Goal: Information Seeking & Learning: Learn about a topic

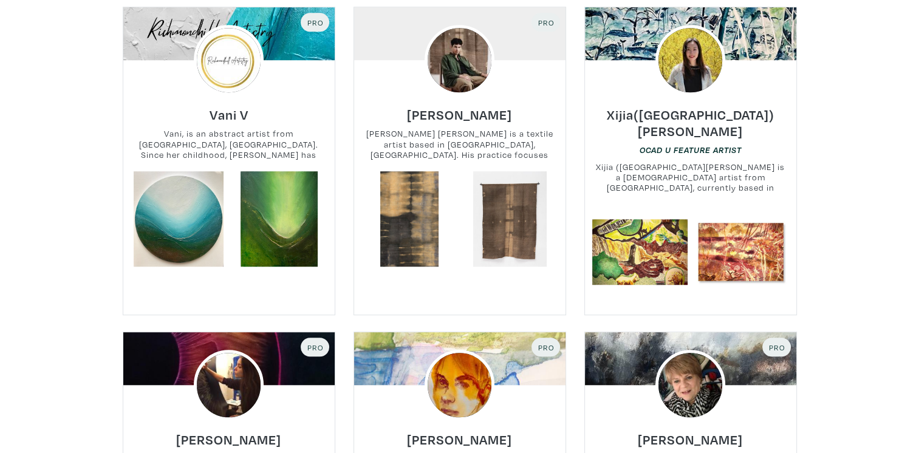
scroll to position [972, 0]
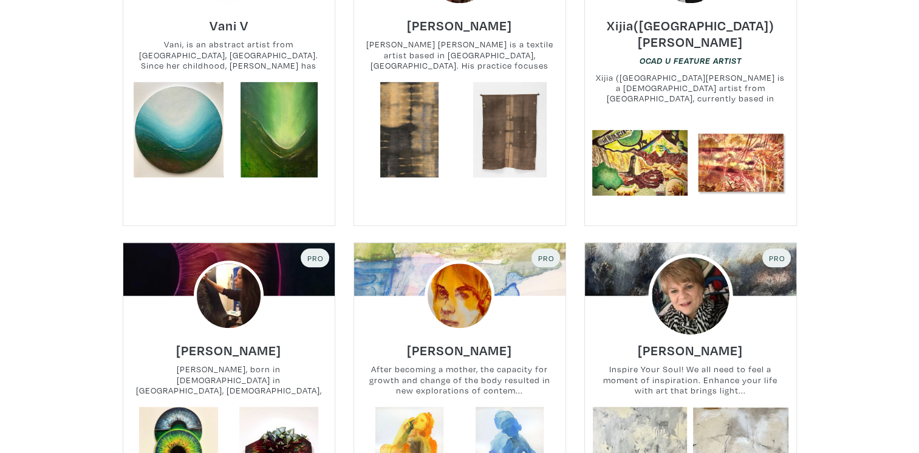
click at [690, 270] on img at bounding box center [690, 296] width 84 height 84
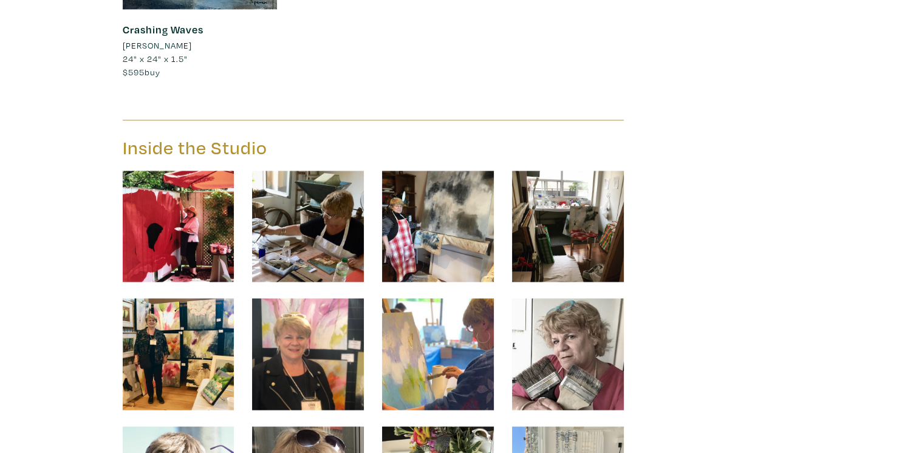
scroll to position [2005, 0]
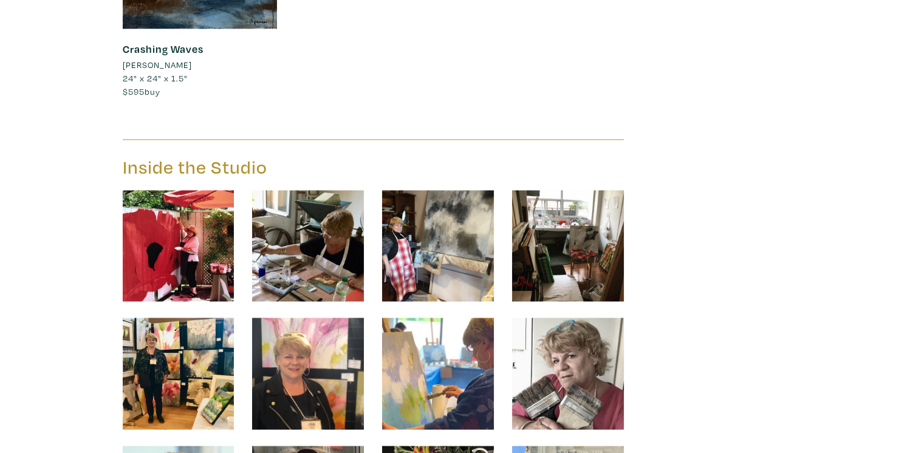
click at [455, 231] on img at bounding box center [438, 246] width 112 height 112
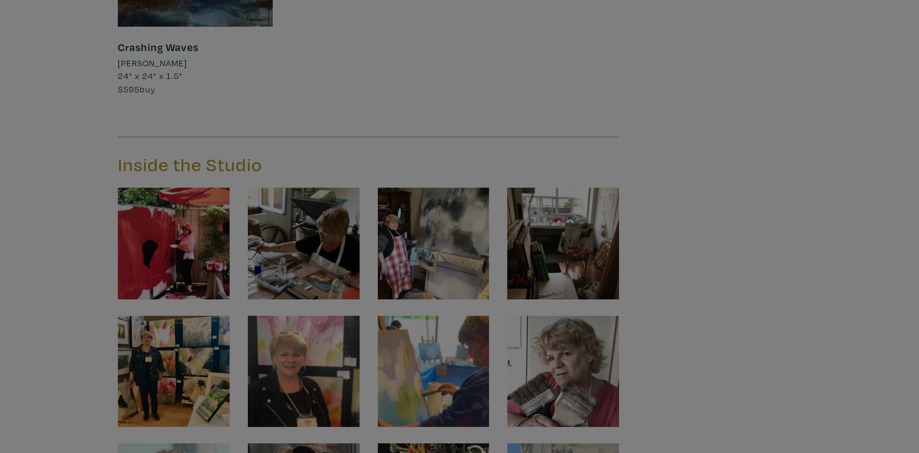
scroll to position [2008, 0]
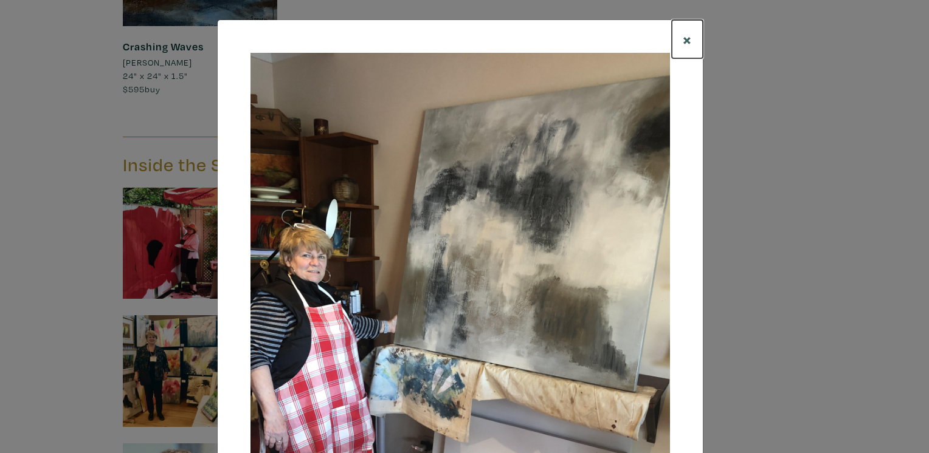
click at [683, 39] on span "×" at bounding box center [686, 39] width 9 height 21
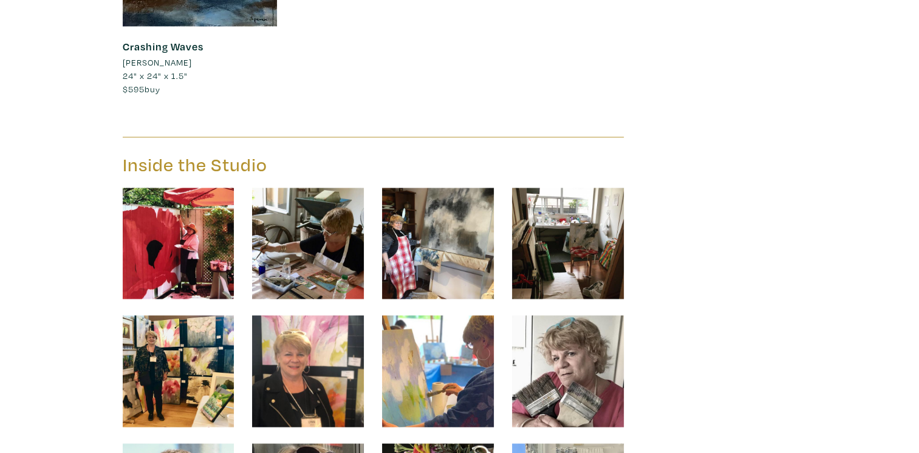
click at [191, 342] on img at bounding box center [179, 371] width 112 height 112
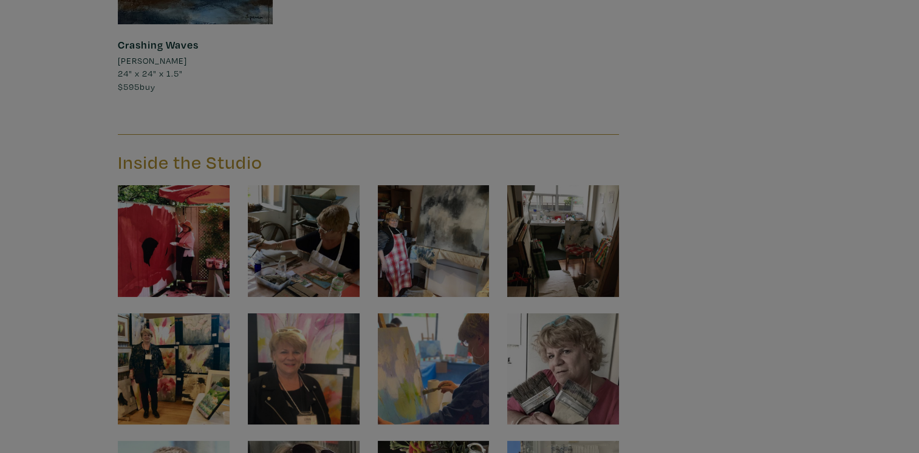
scroll to position [2010, 0]
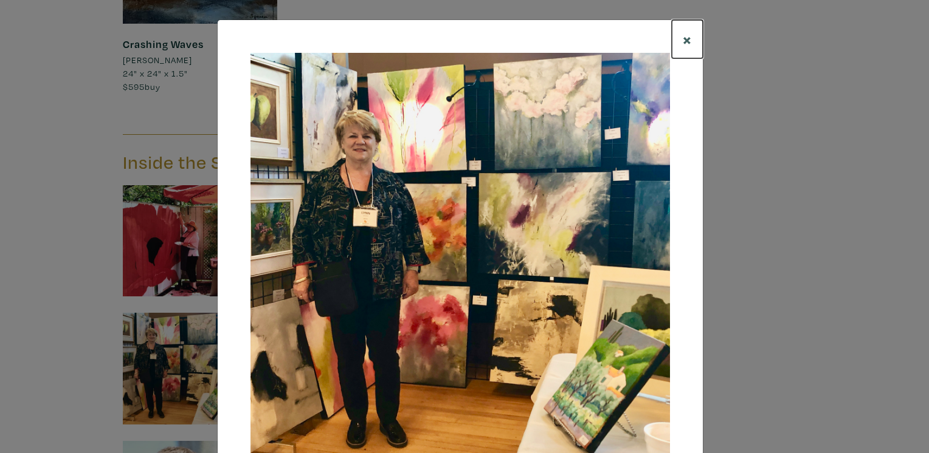
click at [683, 38] on span "×" at bounding box center [686, 39] width 9 height 21
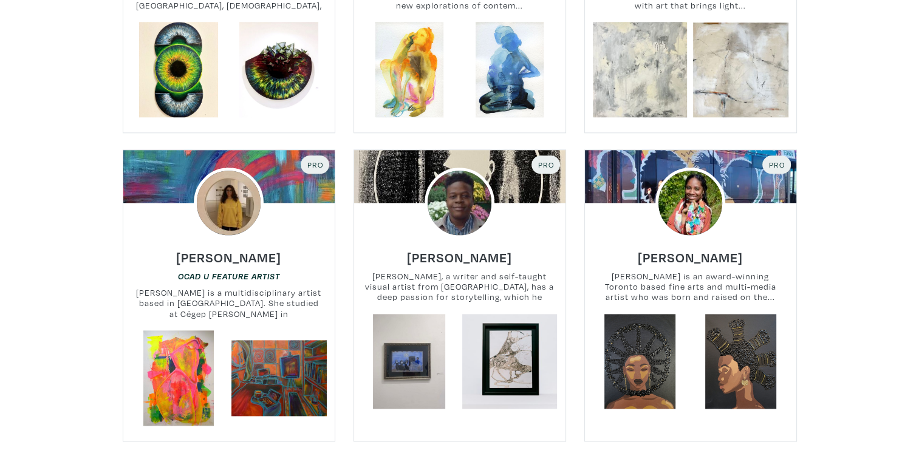
scroll to position [1384, 0]
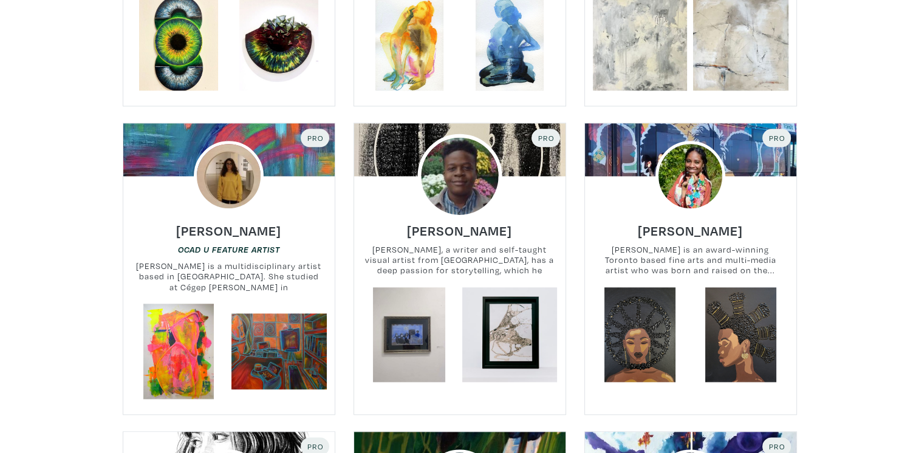
click at [464, 190] on img at bounding box center [459, 176] width 84 height 84
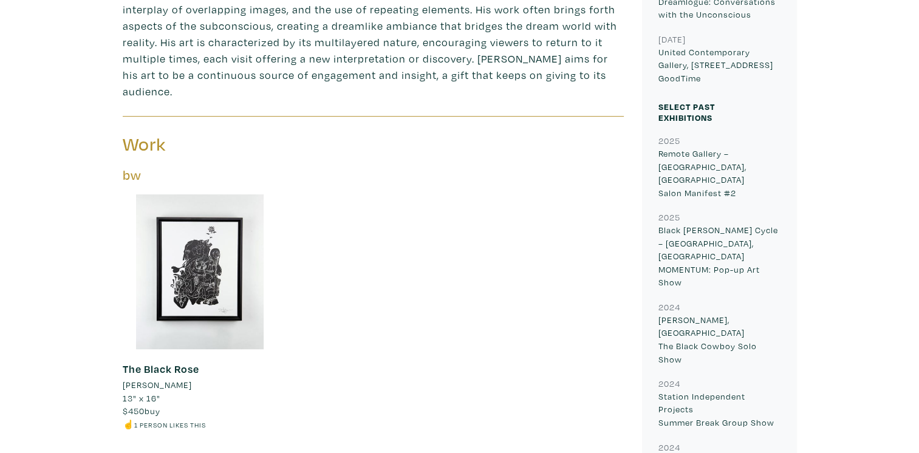
scroll to position [608, 0]
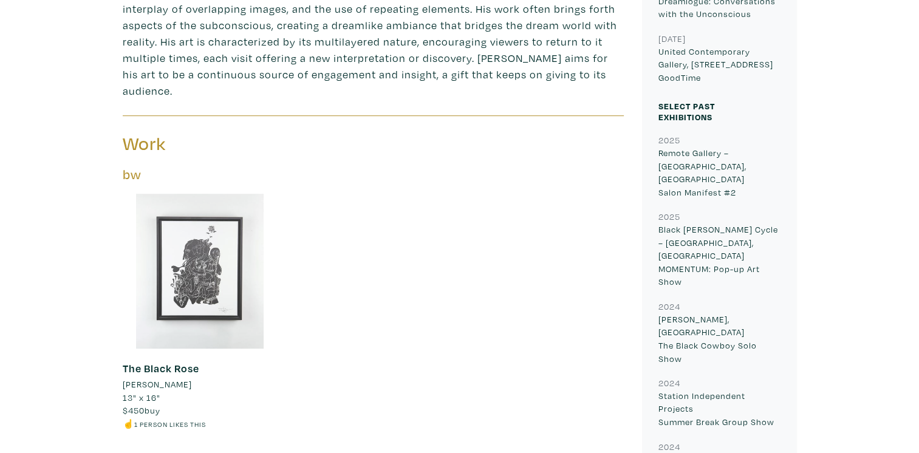
click at [207, 248] on div at bounding box center [200, 271] width 155 height 155
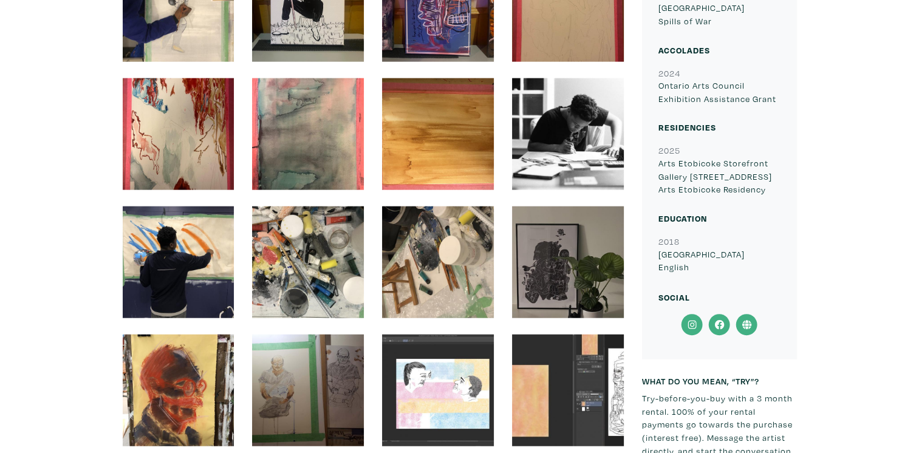
scroll to position [2795, 0]
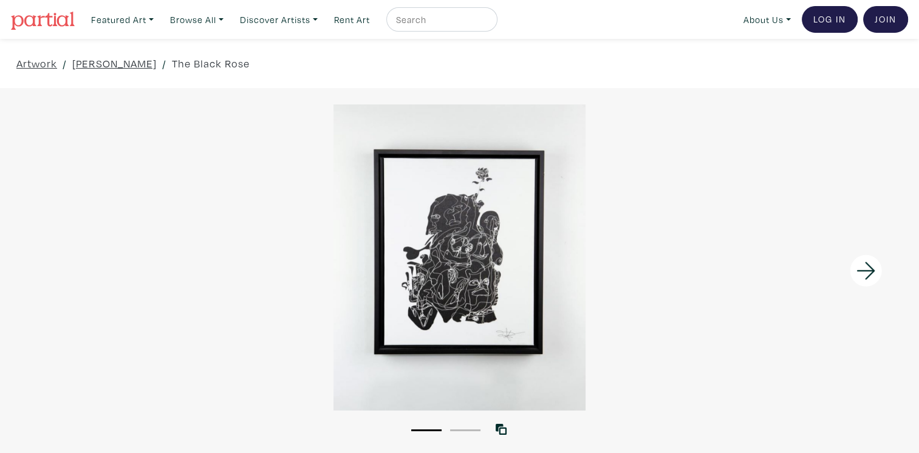
click at [868, 266] on icon at bounding box center [866, 272] width 18 height 18
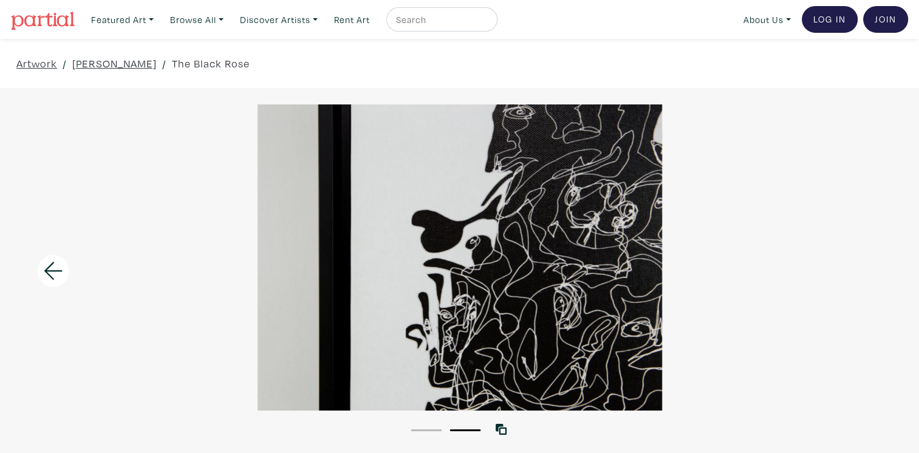
click at [868, 266] on div at bounding box center [459, 258] width 919 height 306
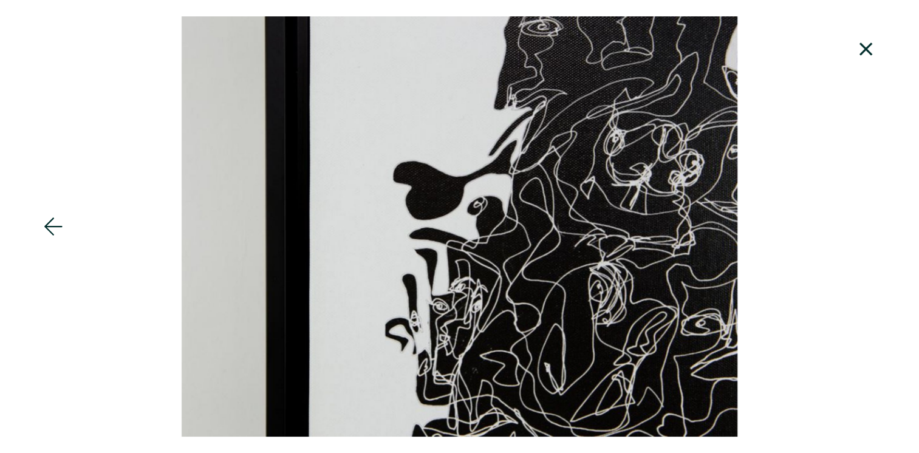
click at [863, 45] on icon at bounding box center [866, 49] width 13 height 13
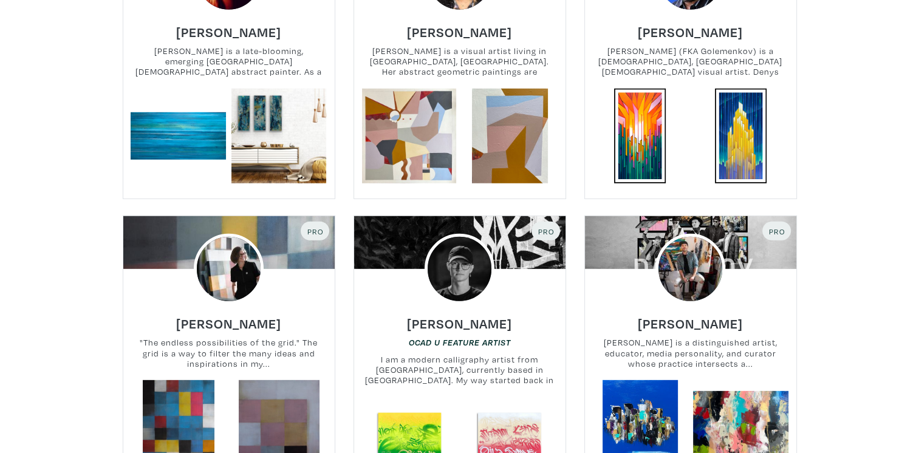
scroll to position [3422, 0]
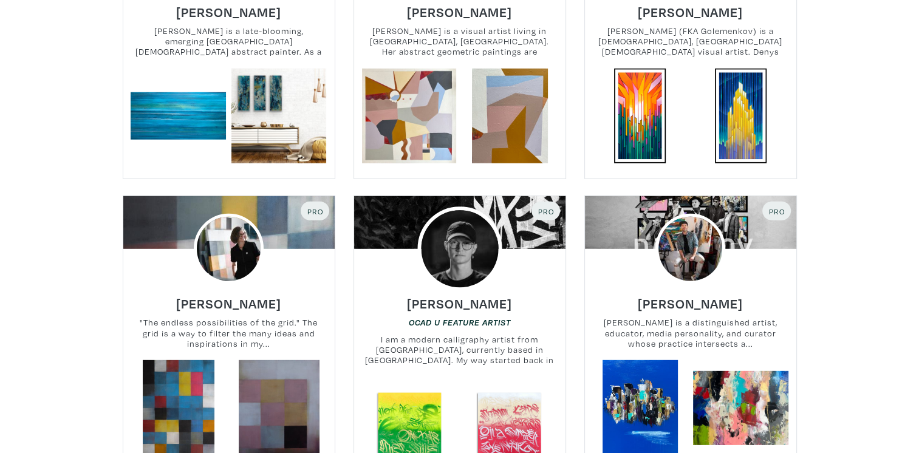
click at [457, 242] on img at bounding box center [459, 249] width 84 height 84
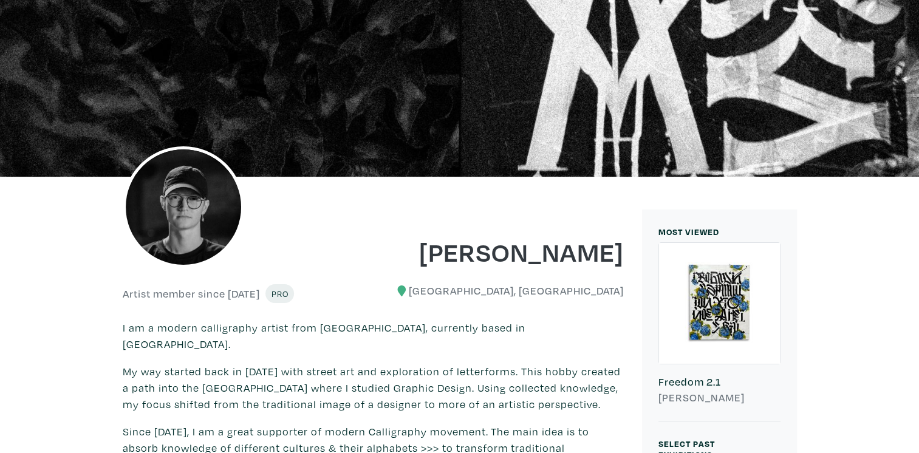
scroll to position [122, 0]
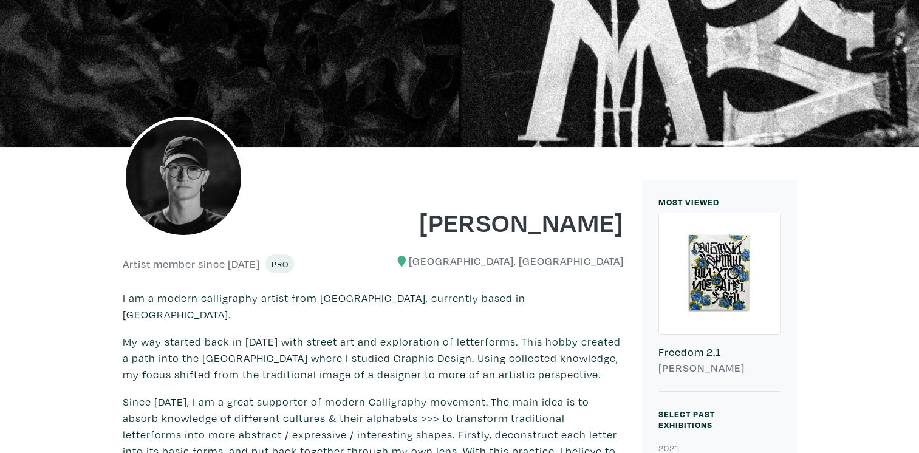
click at [709, 295] on div at bounding box center [719, 273] width 121 height 121
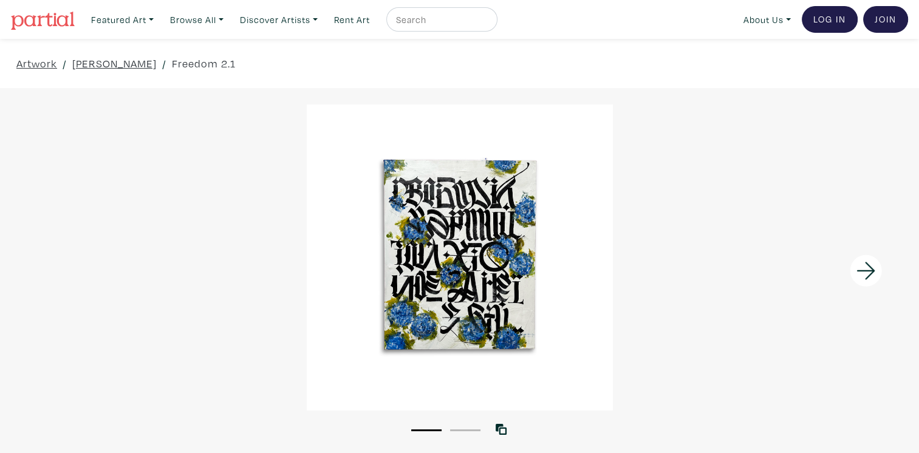
click at [868, 269] on icon at bounding box center [866, 271] width 41 height 33
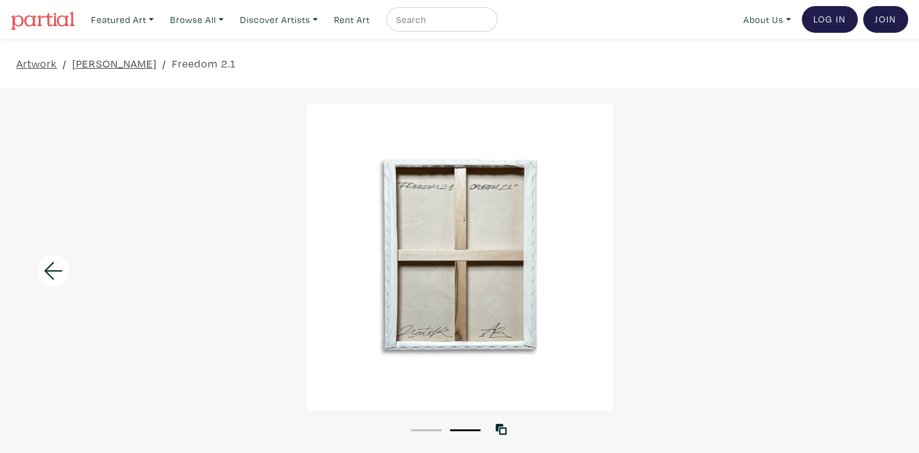
click at [868, 269] on div at bounding box center [459, 258] width 919 height 306
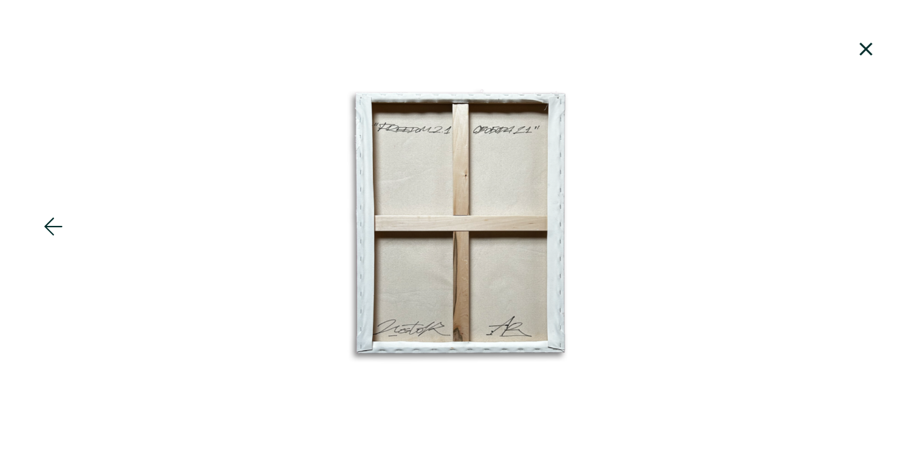
click at [863, 45] on icon at bounding box center [866, 49] width 41 height 33
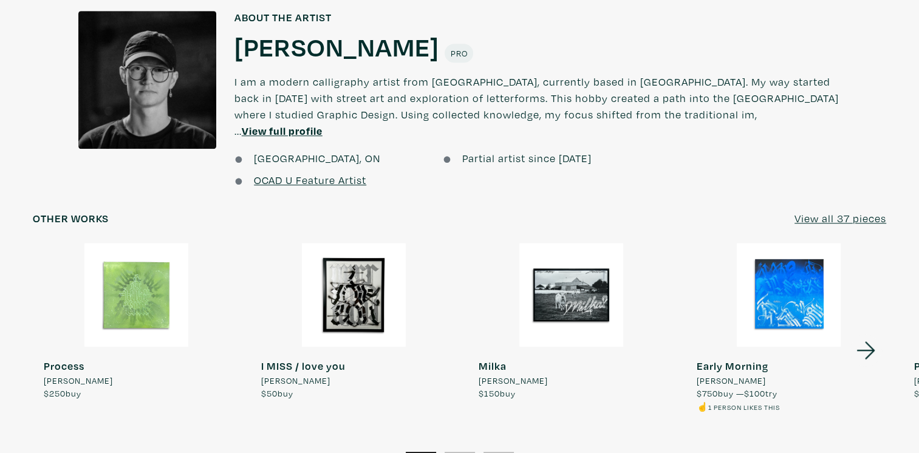
scroll to position [1033, 0]
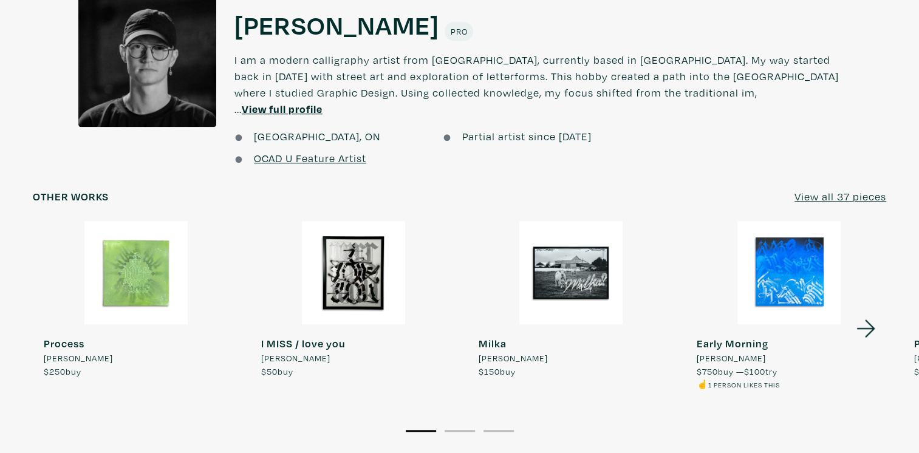
click at [360, 268] on div at bounding box center [353, 272] width 207 height 103
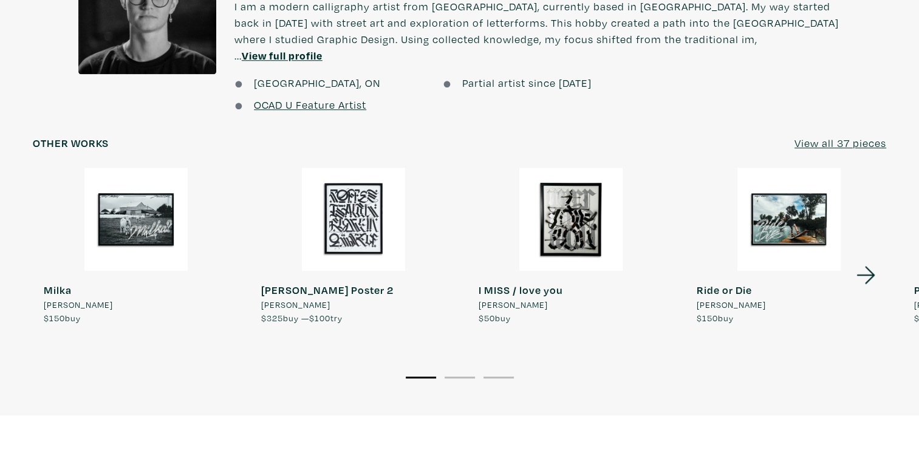
scroll to position [1033, 0]
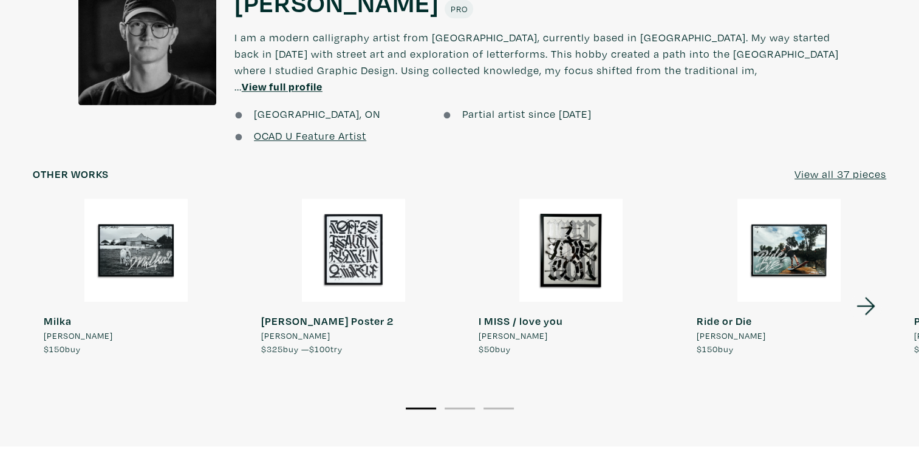
click at [868, 297] on icon at bounding box center [866, 306] width 18 height 18
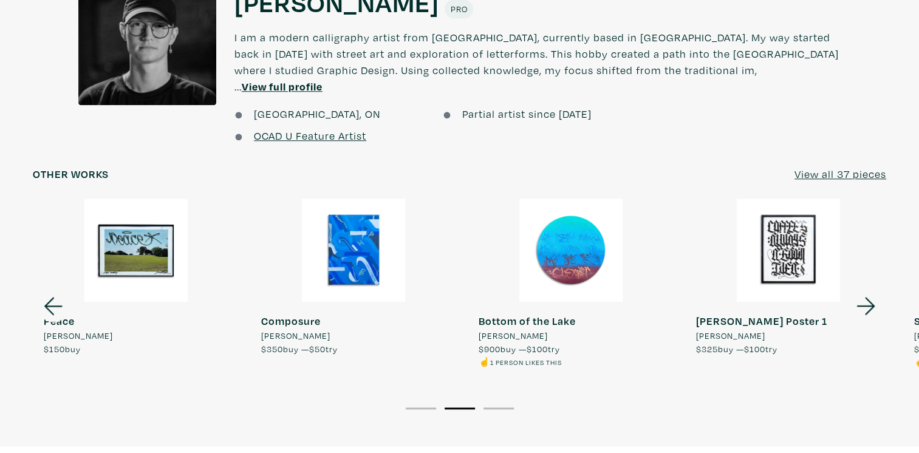
click at [868, 290] on icon at bounding box center [866, 306] width 41 height 33
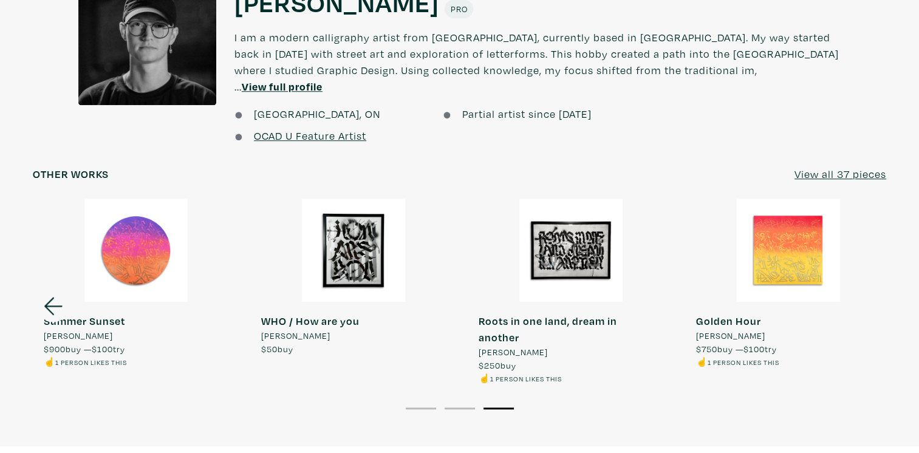
click at [868, 284] on div at bounding box center [788, 250] width 207 height 103
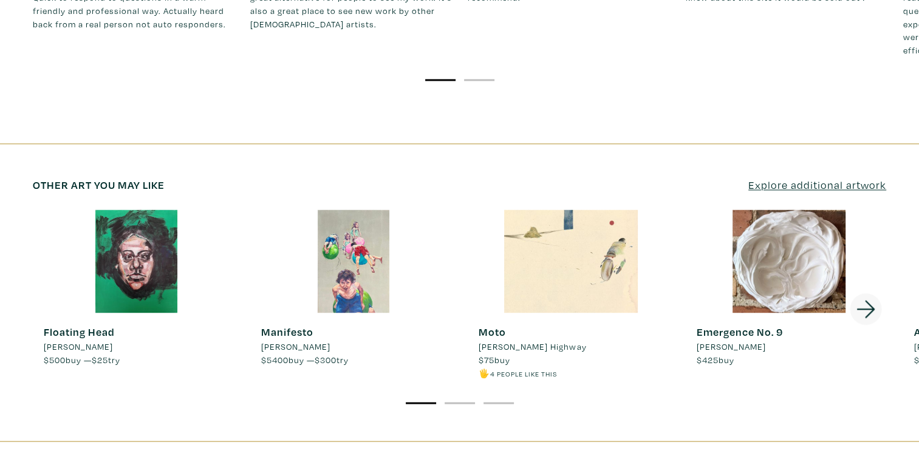
scroll to position [1765, 0]
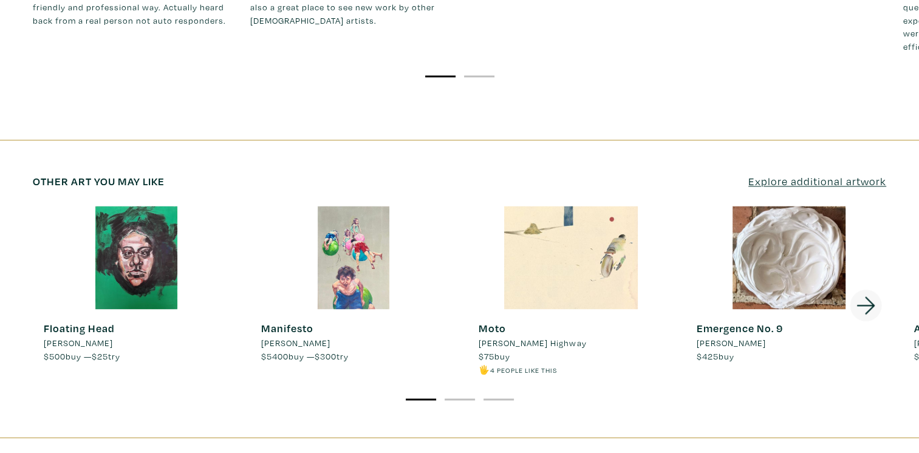
click at [867, 289] on icon at bounding box center [866, 305] width 41 height 33
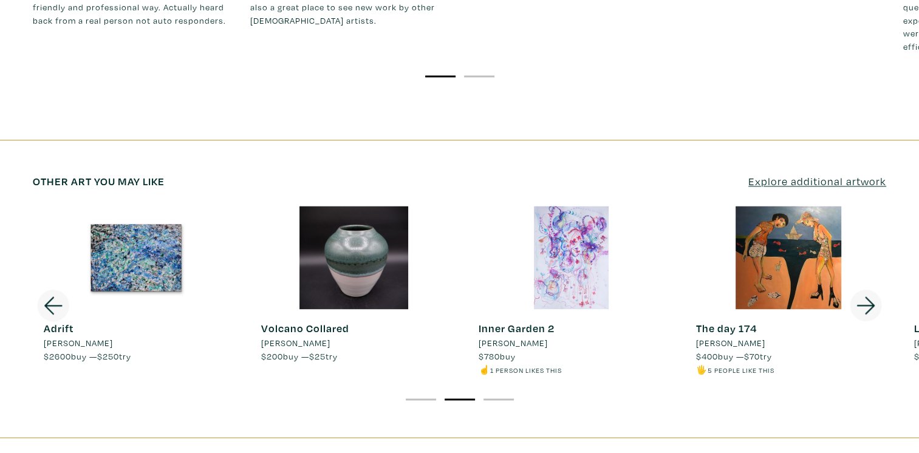
click at [867, 289] on icon at bounding box center [866, 305] width 41 height 33
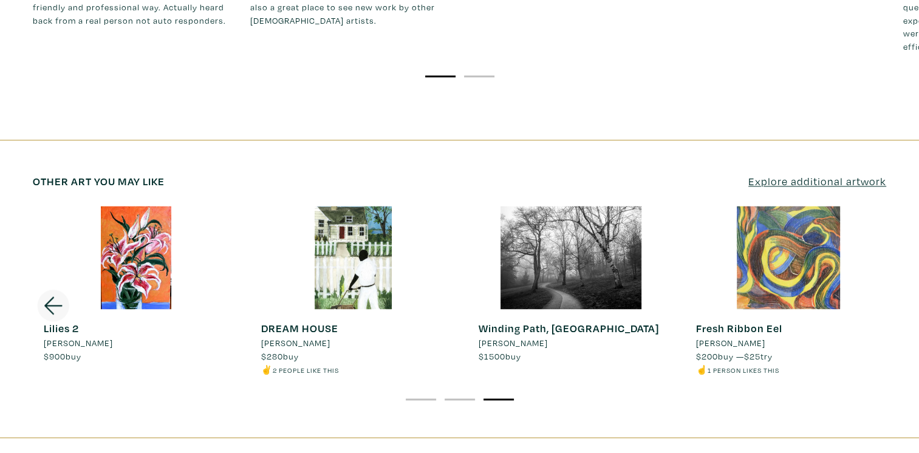
click at [602, 247] on div at bounding box center [571, 257] width 207 height 103
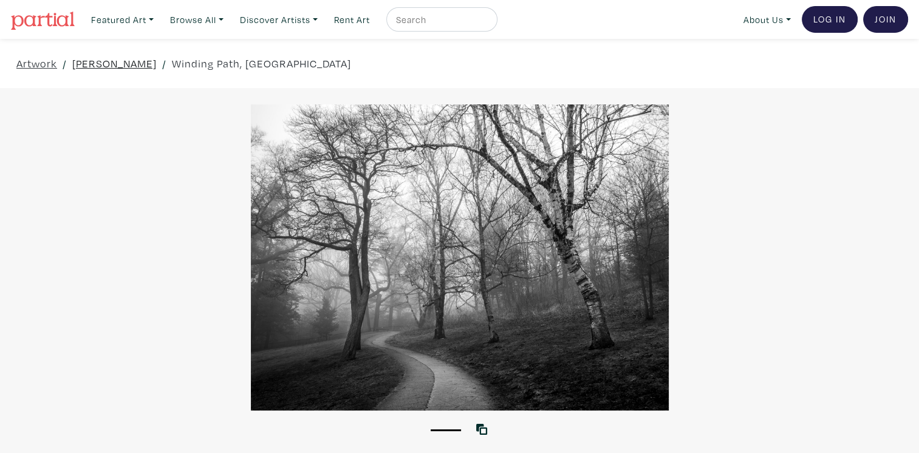
click at [109, 61] on link "Rick Bogacz" at bounding box center [114, 63] width 84 height 16
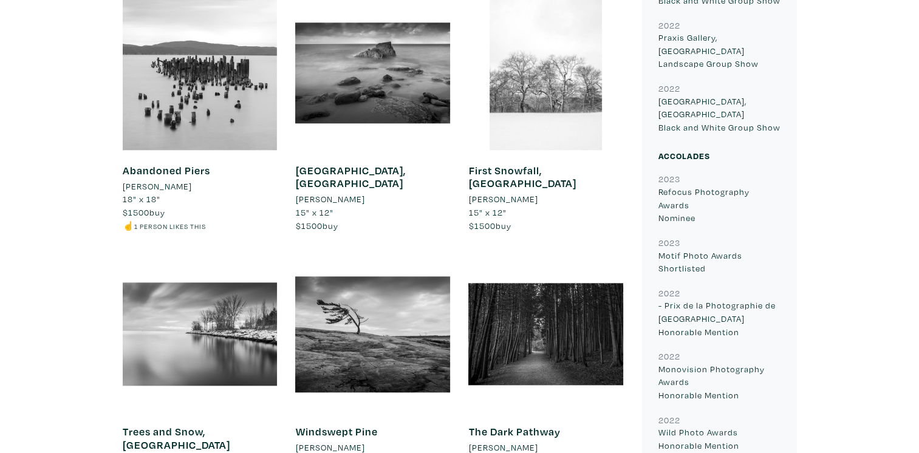
scroll to position [1215, 0]
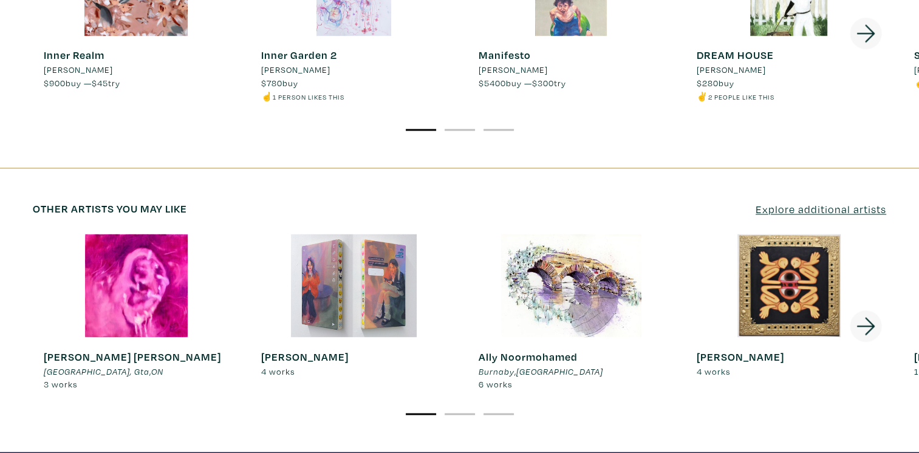
scroll to position [2081, 0]
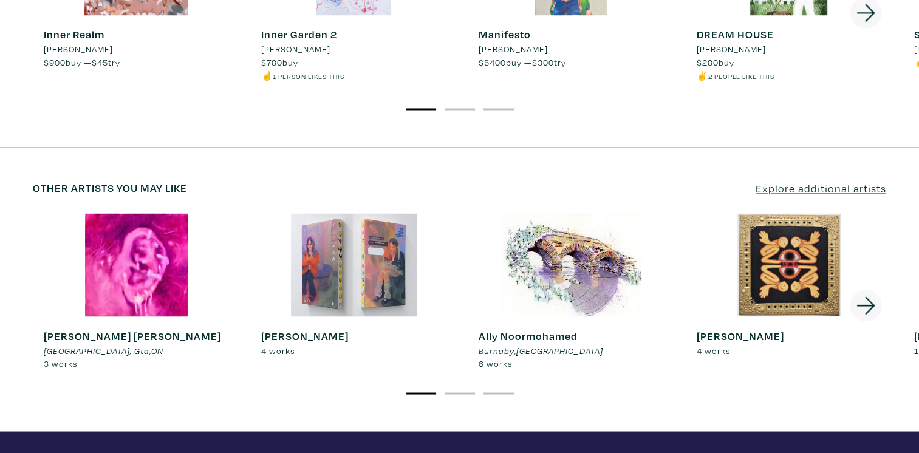
click at [862, 289] on icon at bounding box center [866, 305] width 41 height 33
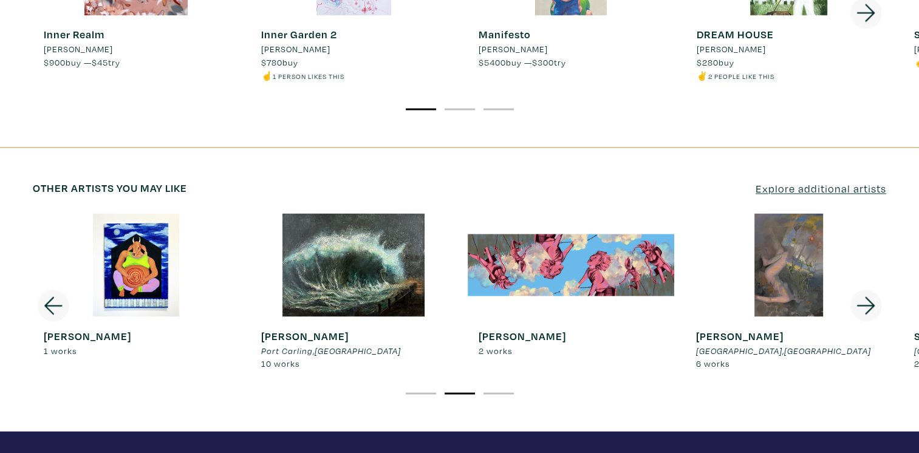
click at [802, 241] on div at bounding box center [788, 264] width 207 height 103
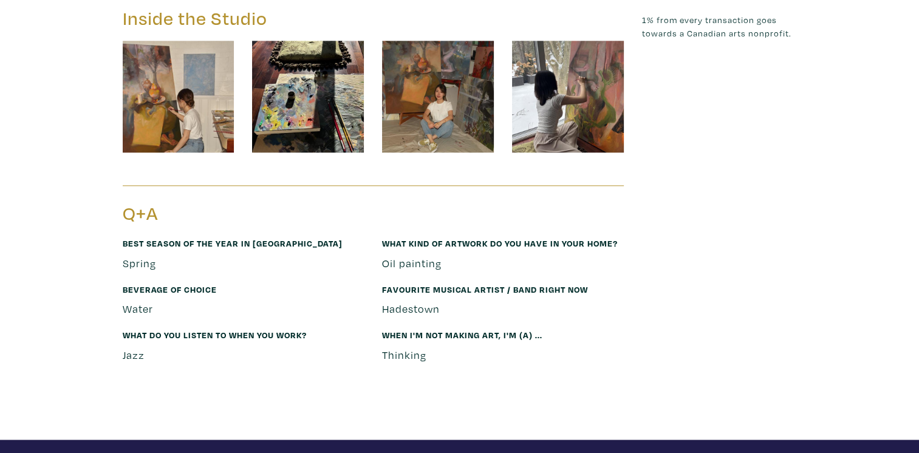
scroll to position [1519, 0]
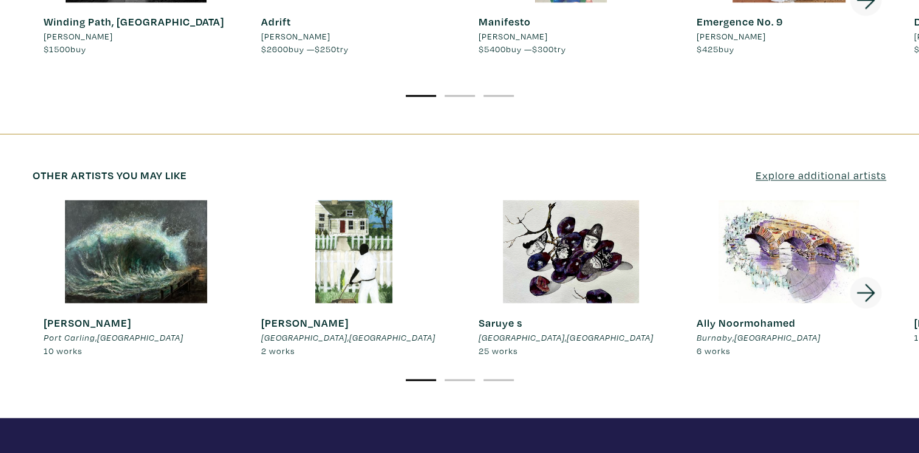
scroll to position [2095, 0]
click at [870, 284] on icon at bounding box center [866, 293] width 18 height 18
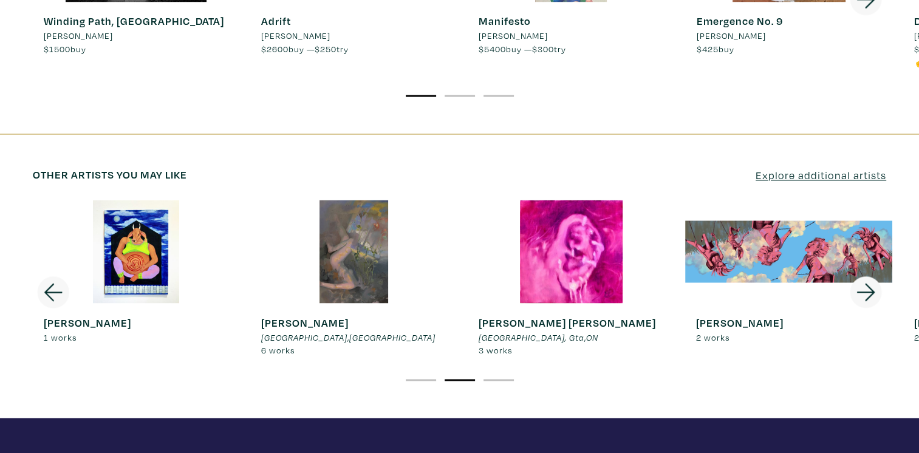
click at [49, 284] on icon at bounding box center [53, 293] width 18 height 18
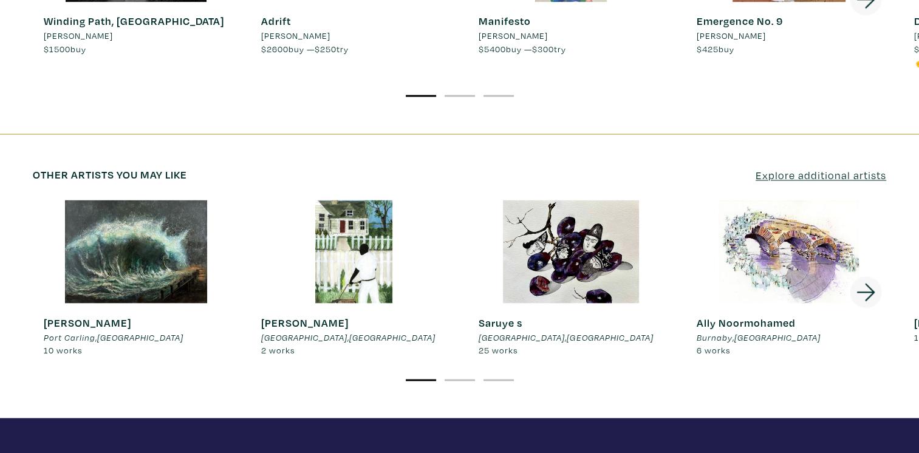
click at [571, 225] on div at bounding box center [571, 251] width 207 height 103
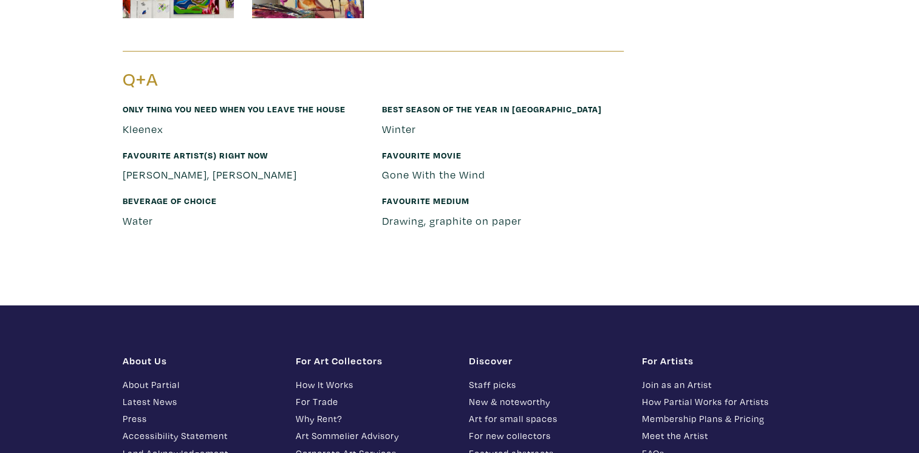
scroll to position [4071, 0]
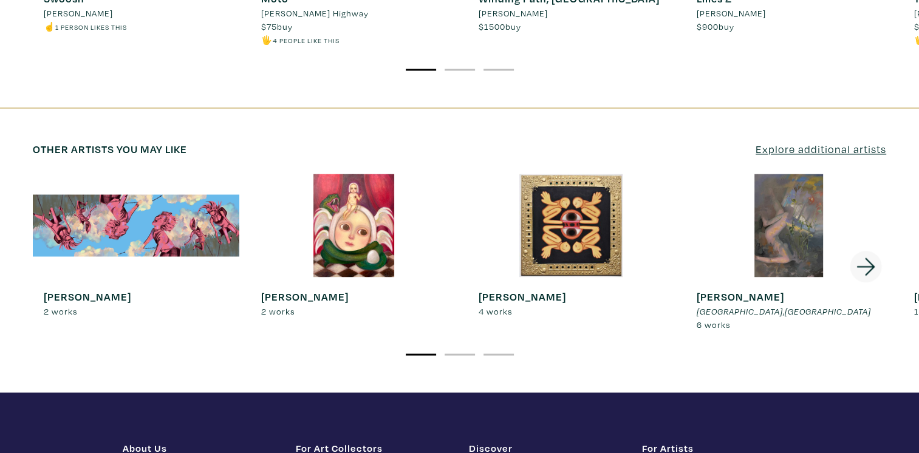
scroll to position [2107, 0]
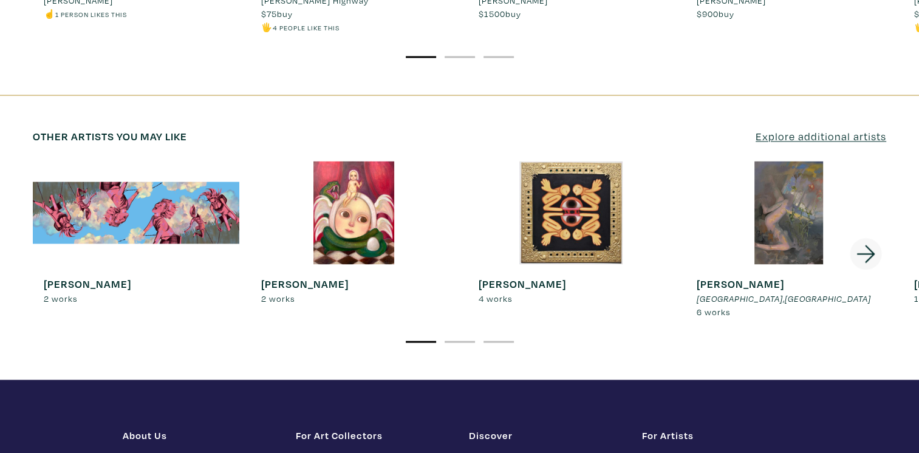
click at [867, 238] on icon at bounding box center [866, 254] width 41 height 33
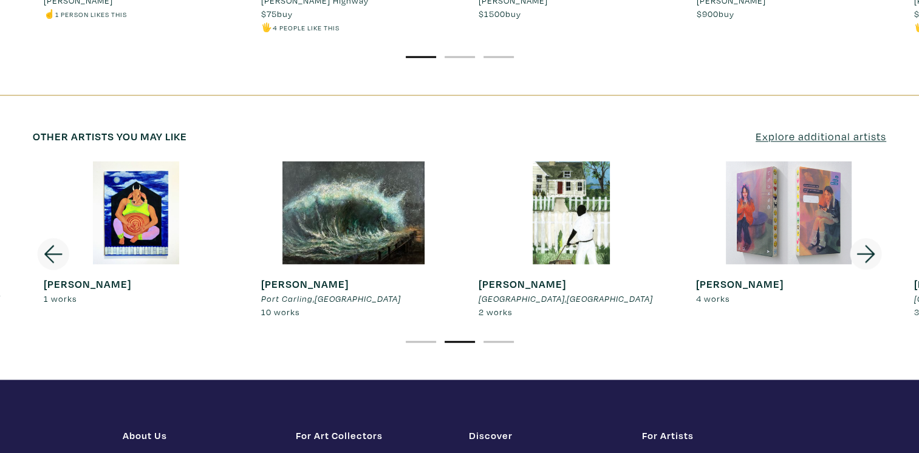
click at [867, 238] on icon at bounding box center [866, 254] width 41 height 33
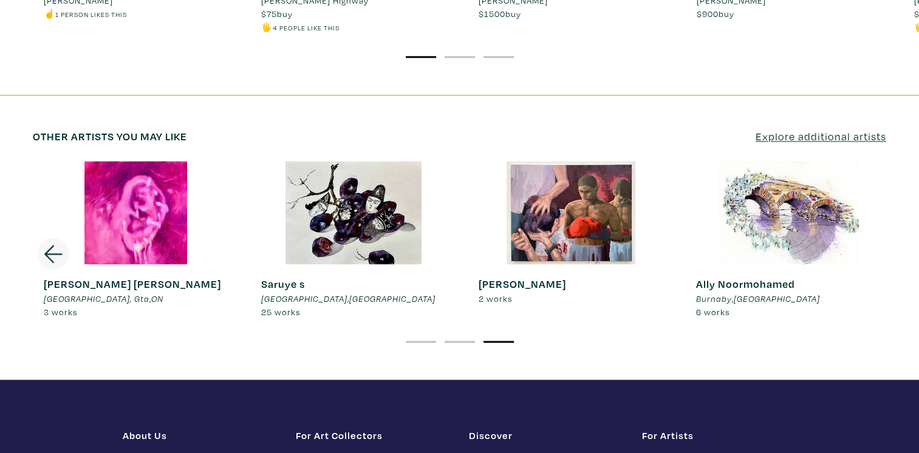
click at [867, 204] on div at bounding box center [788, 212] width 207 height 103
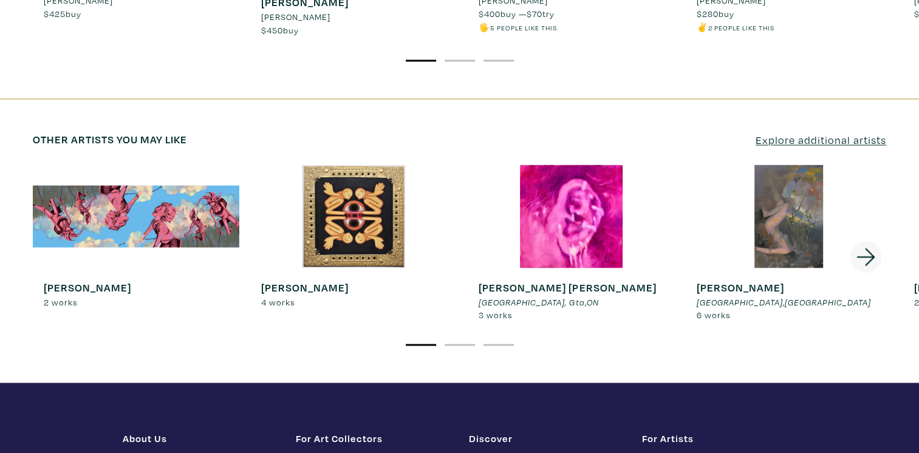
scroll to position [2121, 0]
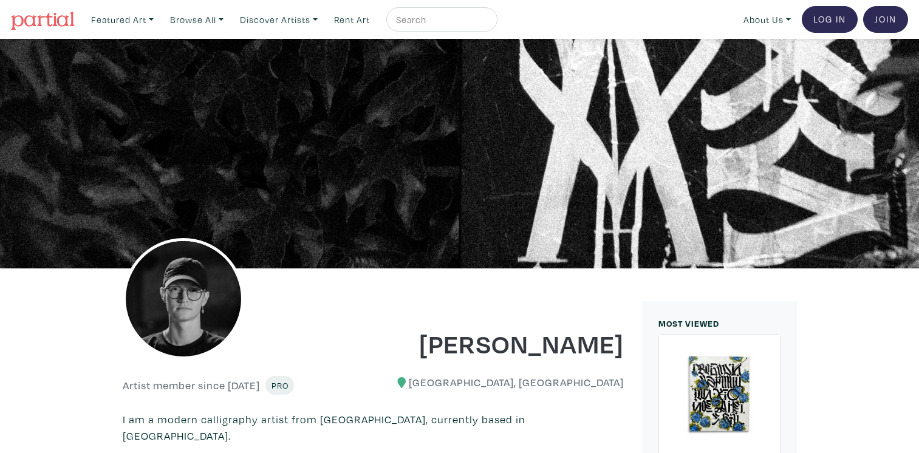
scroll to position [122, 0]
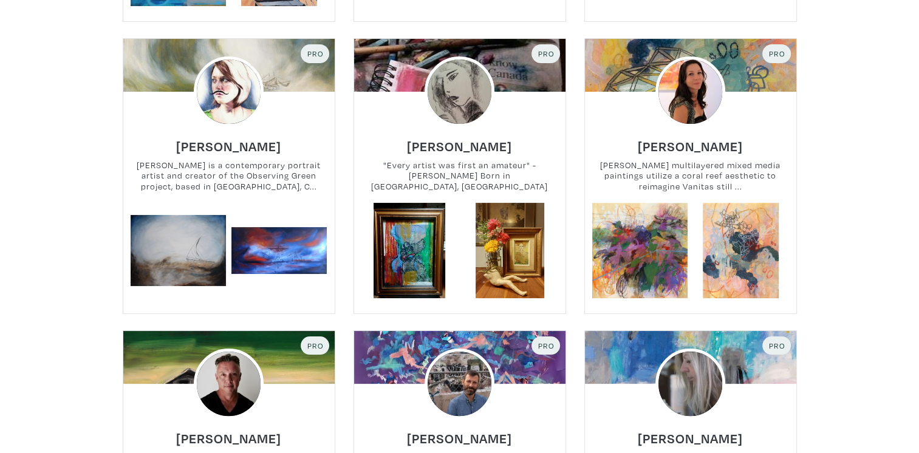
scroll to position [4796, 0]
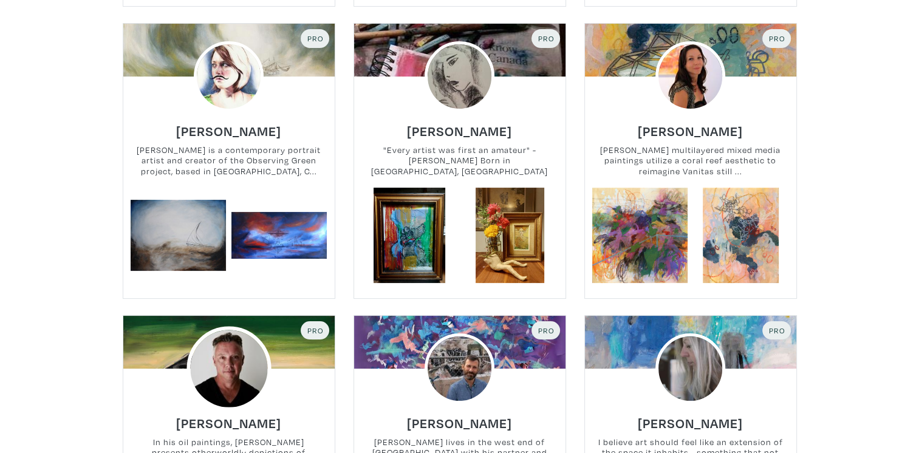
click at [218, 326] on img at bounding box center [229, 368] width 84 height 84
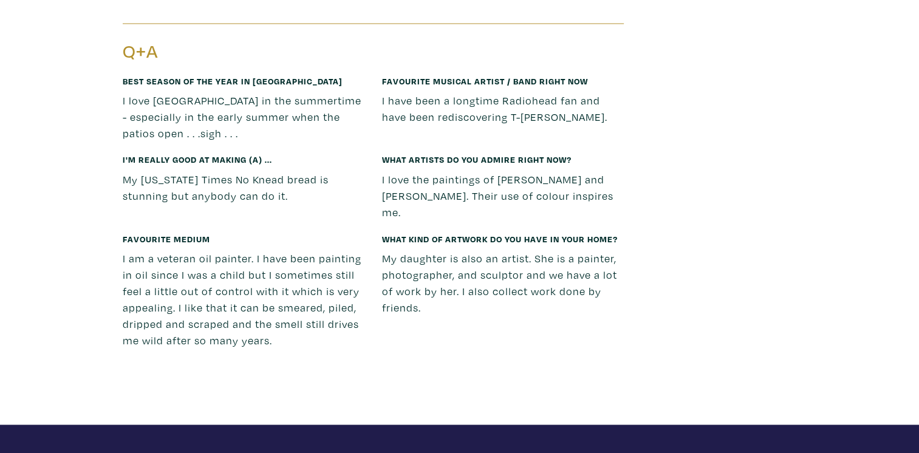
scroll to position [11242, 0]
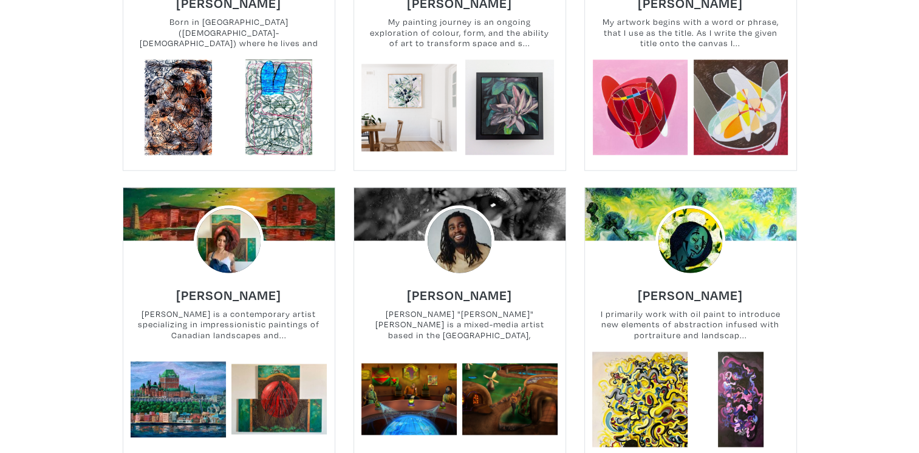
scroll to position [6087, 0]
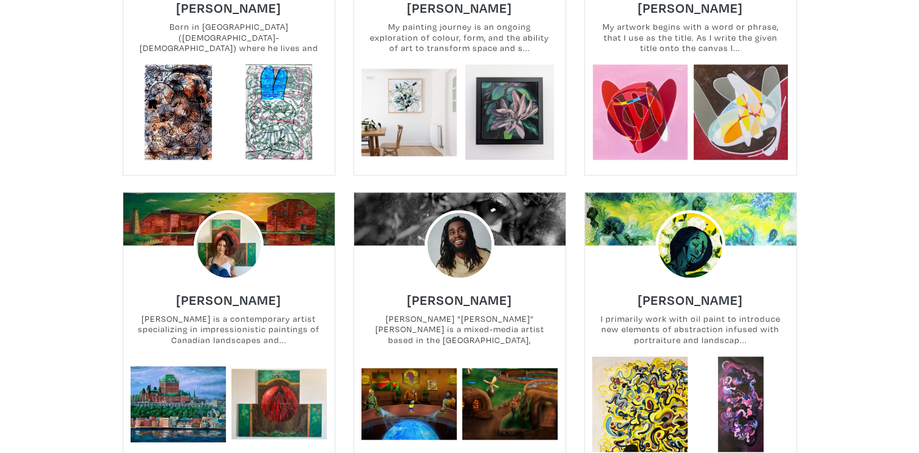
click at [534, 210] on div at bounding box center [459, 245] width 211 height 70
click at [471, 210] on img at bounding box center [459, 245] width 84 height 84
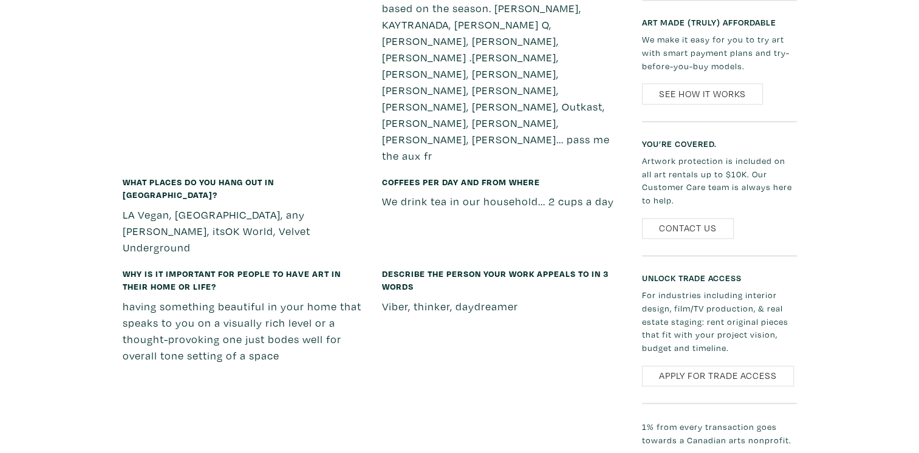
scroll to position [1823, 0]
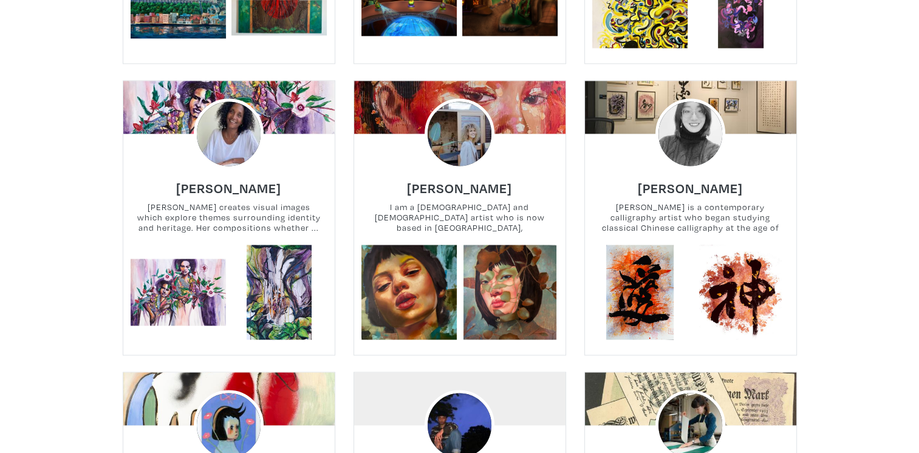
scroll to position [6512, 0]
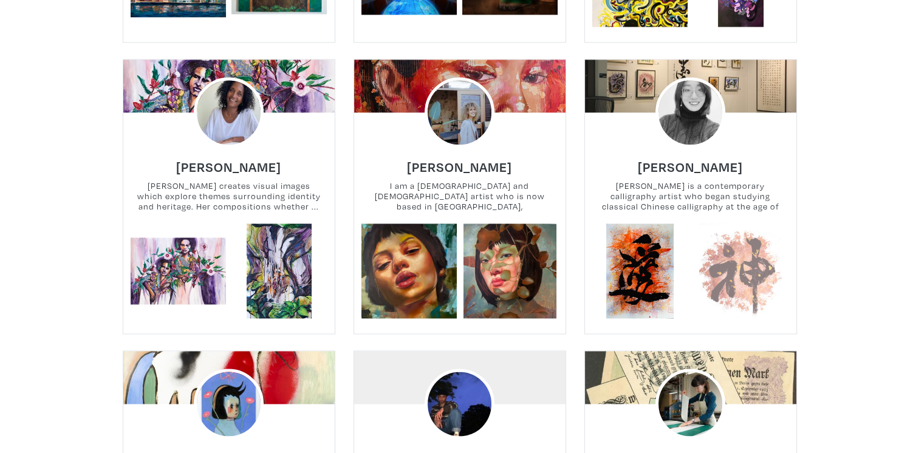
click at [708, 254] on link at bounding box center [740, 271] width 95 height 95
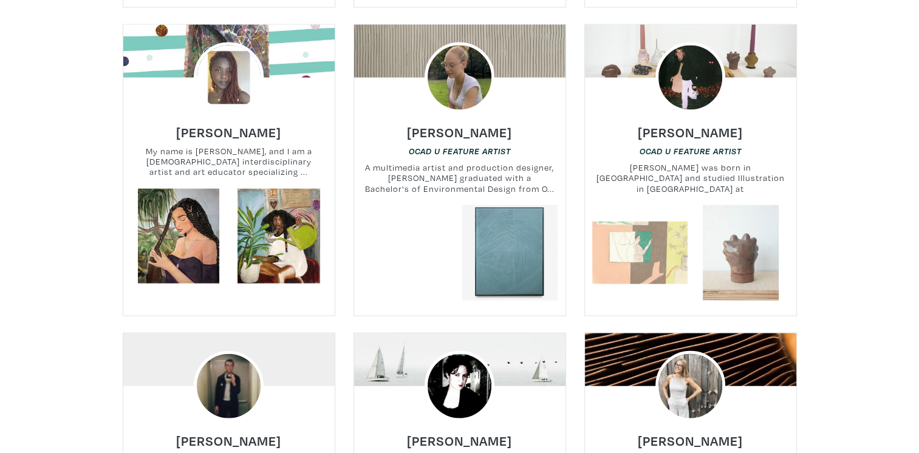
scroll to position [7059, 0]
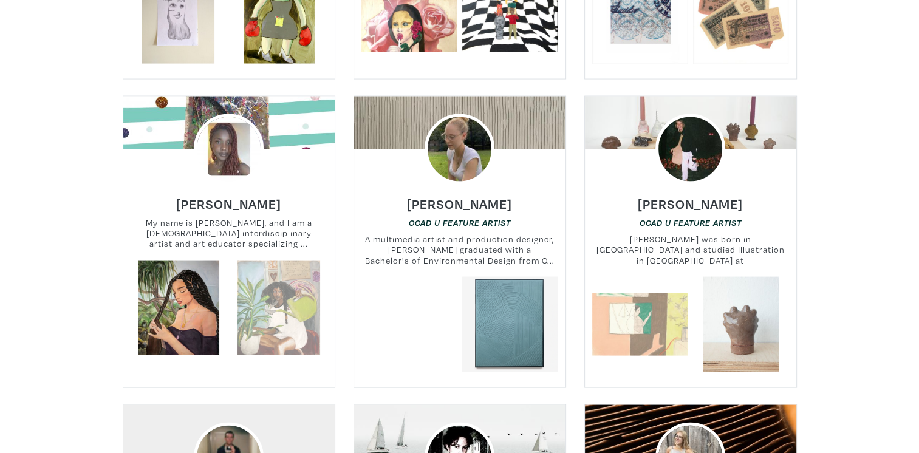
click at [253, 261] on link at bounding box center [279, 308] width 95 height 95
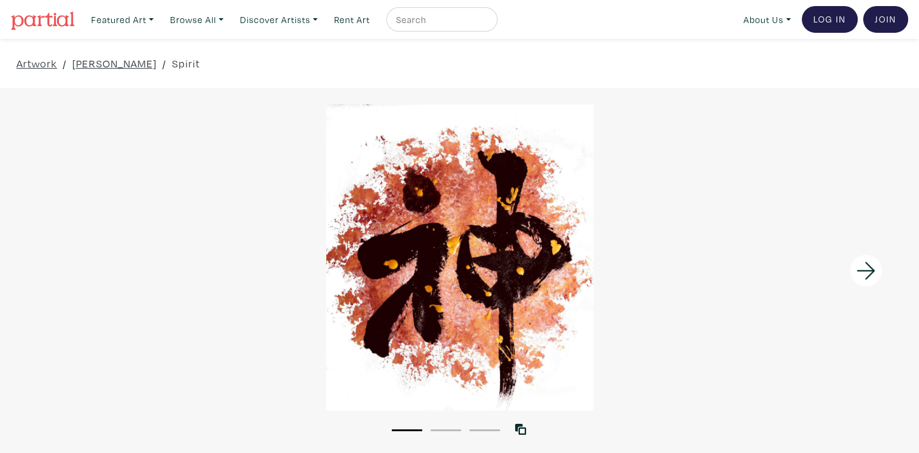
click at [865, 269] on icon at bounding box center [866, 271] width 41 height 33
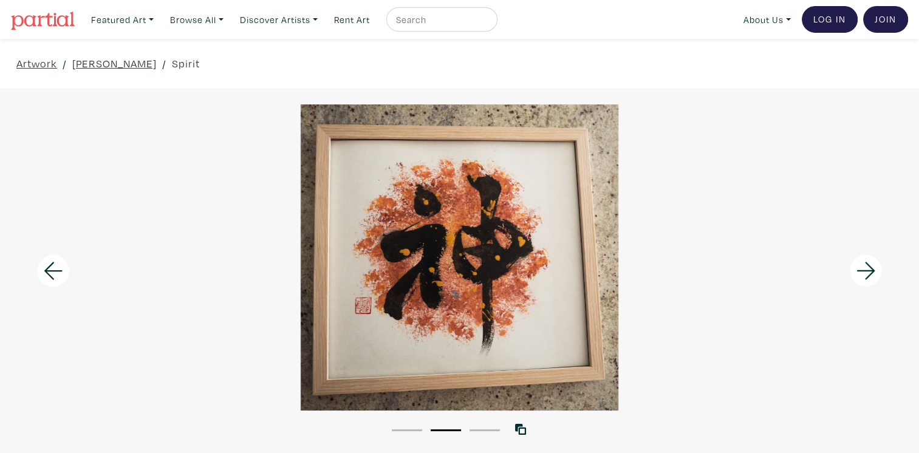
click at [865, 269] on icon at bounding box center [866, 271] width 41 height 33
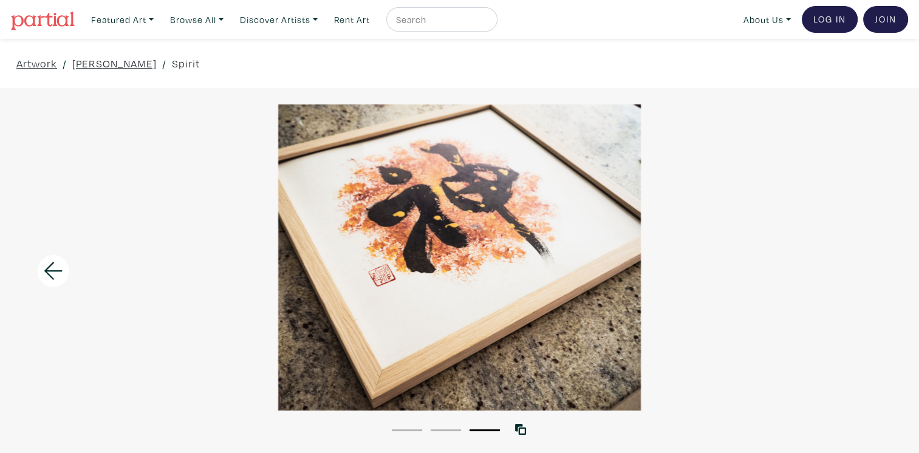
click at [865, 269] on div at bounding box center [459, 258] width 919 height 306
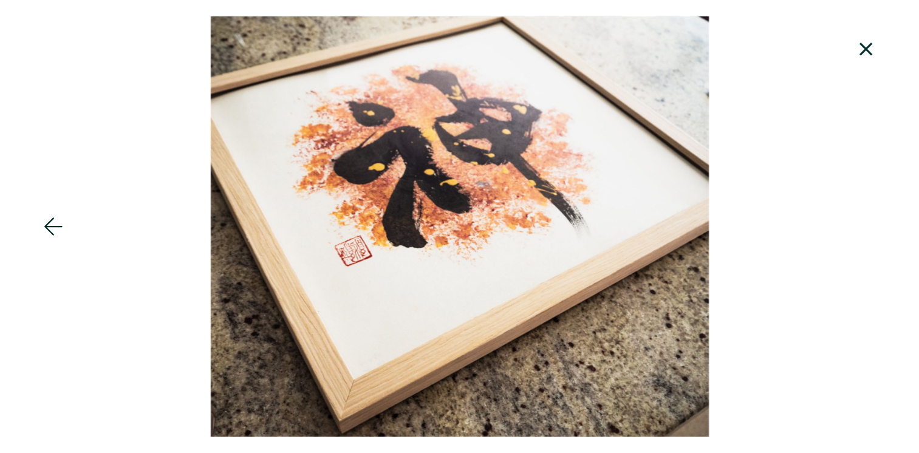
click at [863, 45] on icon at bounding box center [866, 49] width 41 height 33
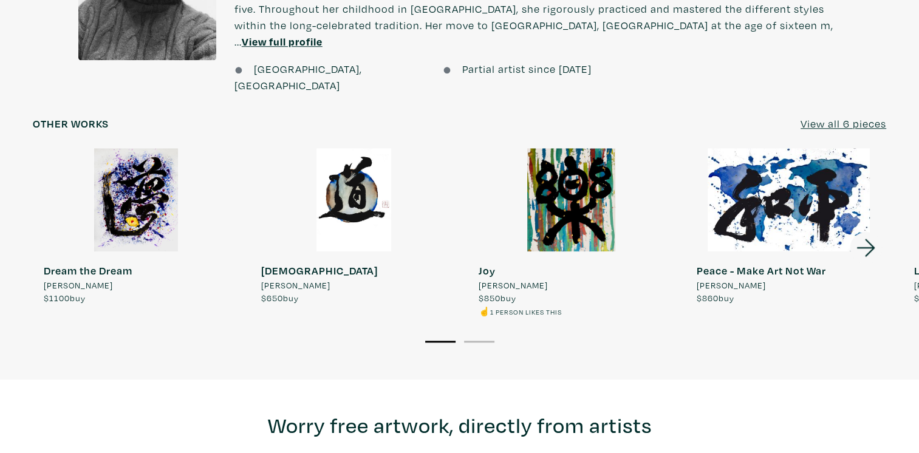
scroll to position [1094, 0]
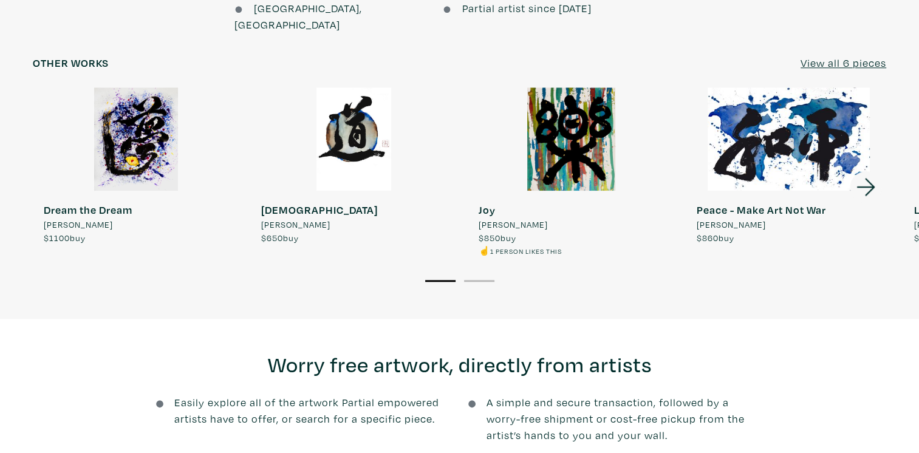
click at [860, 171] on icon at bounding box center [866, 187] width 41 height 33
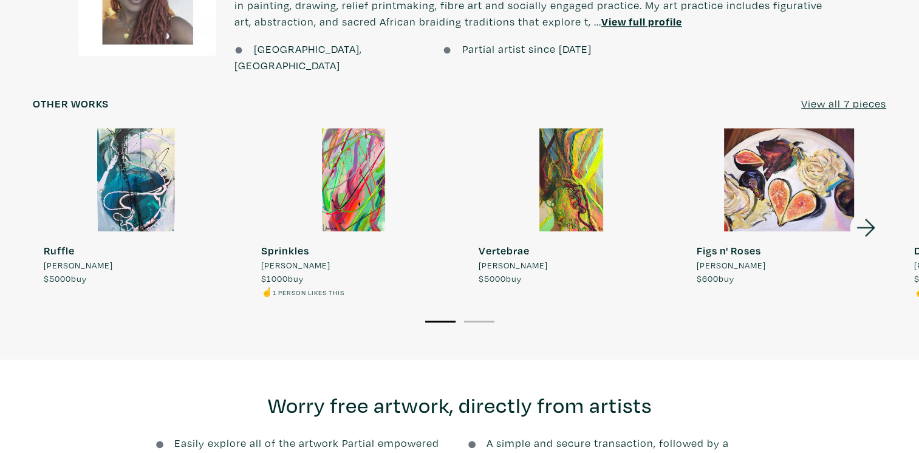
scroll to position [972, 0]
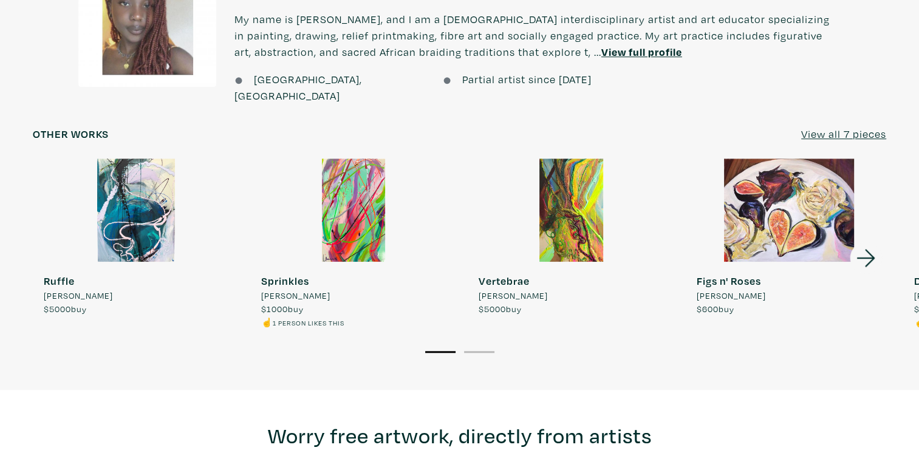
click at [863, 242] on icon at bounding box center [866, 258] width 41 height 33
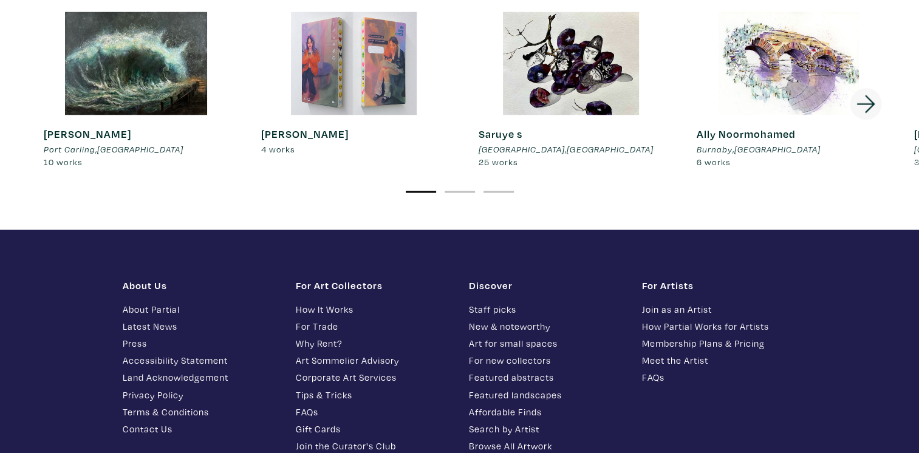
scroll to position [2188, 0]
